Goal: Information Seeking & Learning: Learn about a topic

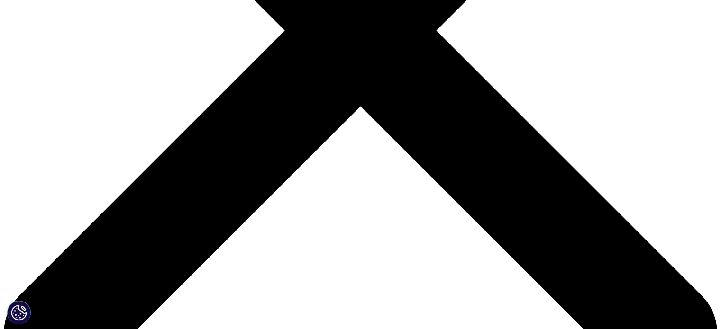
scroll to position [329, 0]
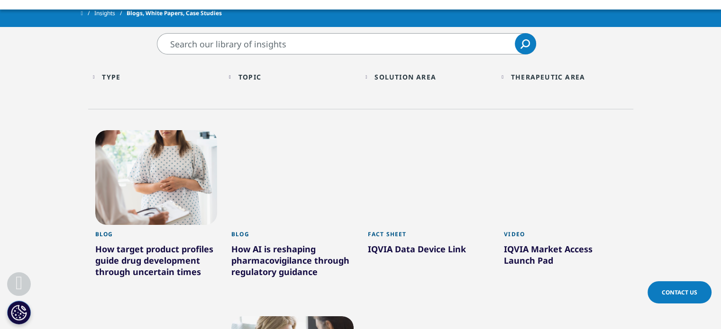
click at [237, 75] on div "Topic Loading Clear Or/And Operator" at bounding box center [292, 77] width 127 height 22
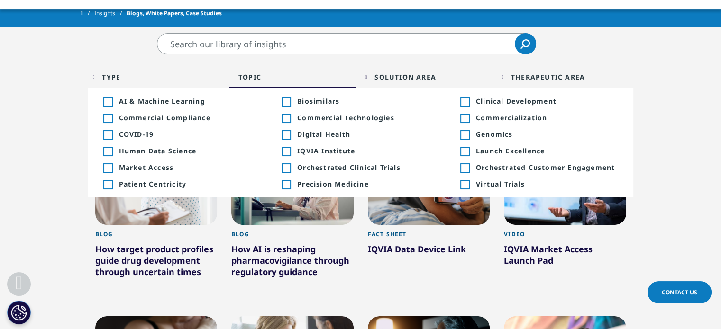
click at [287, 151] on div "Toggle" at bounding box center [286, 151] width 9 height 9
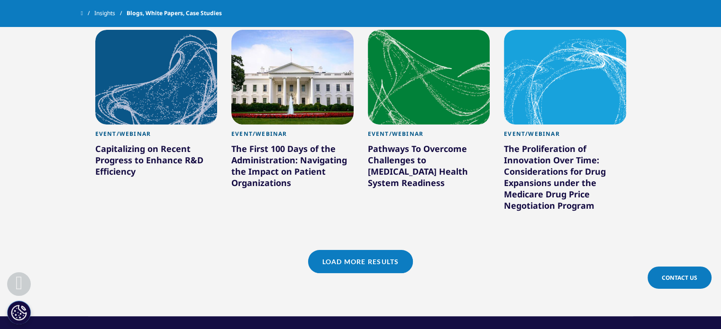
scroll to position [854, 0]
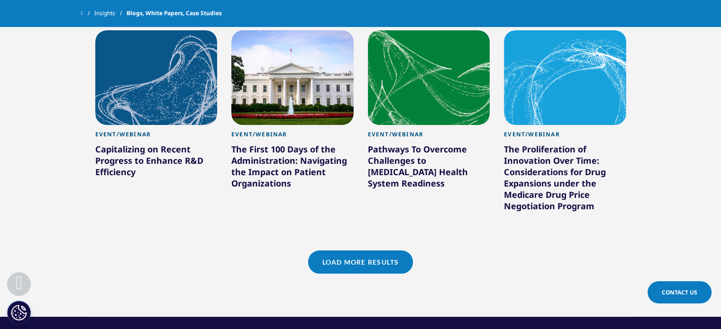
click at [370, 251] on link "Load More Results" at bounding box center [360, 262] width 105 height 23
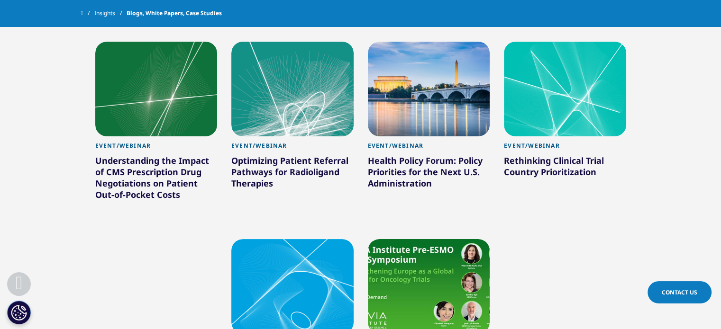
scroll to position [1092, 0]
